Goal: Navigation & Orientation: Find specific page/section

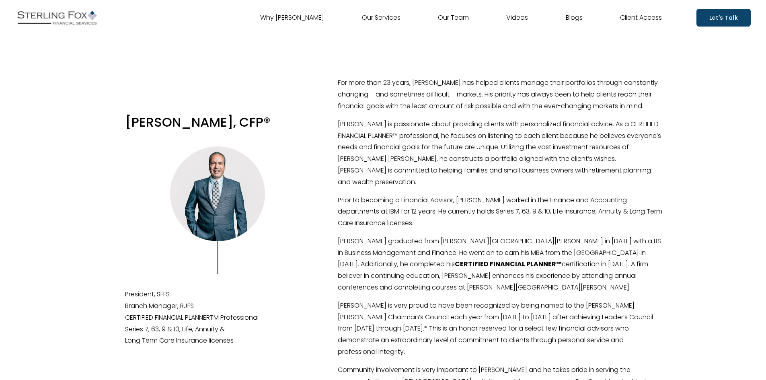
click at [571, 14] on link "Blogs" at bounding box center [574, 17] width 17 height 13
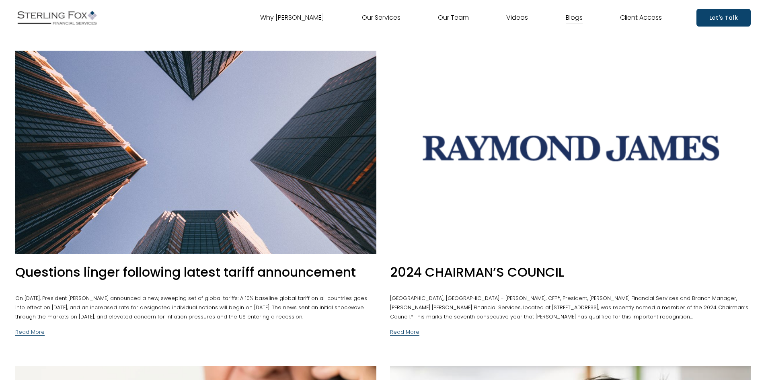
click at [521, 15] on link "Videos" at bounding box center [518, 17] width 22 height 13
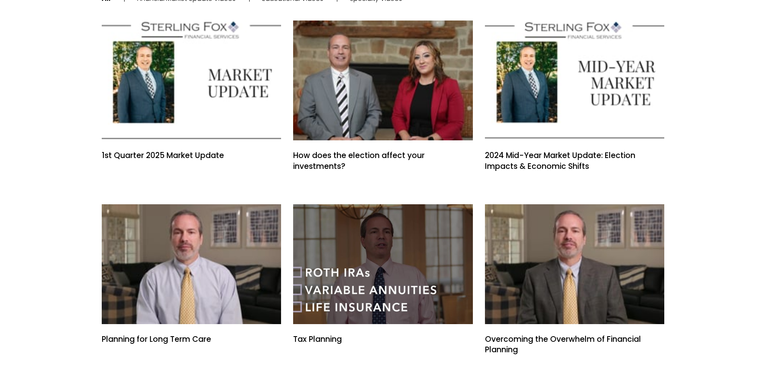
scroll to position [80, 0]
